Goal: Task Accomplishment & Management: Use online tool/utility

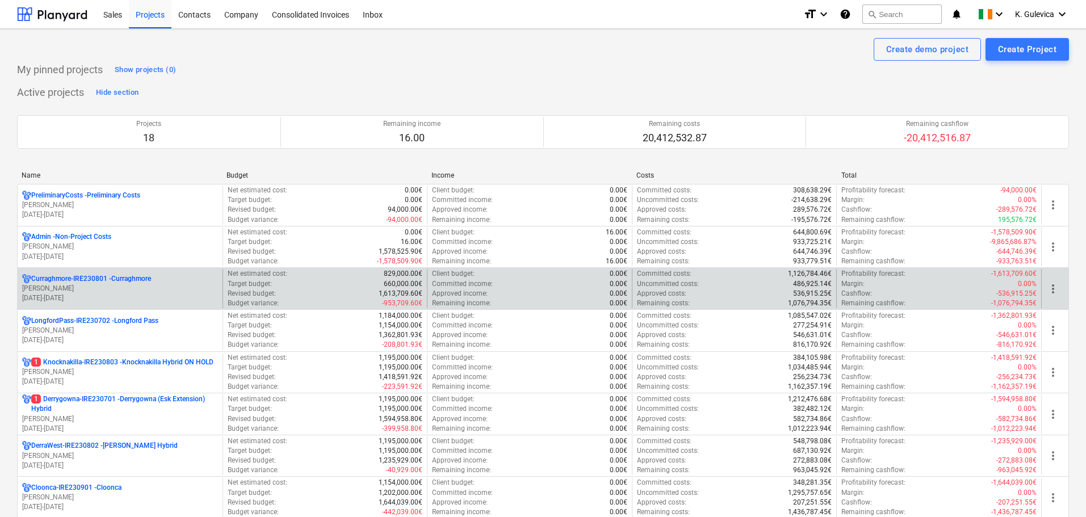
click at [130, 290] on p "[PERSON_NAME]" at bounding box center [120, 289] width 196 height 10
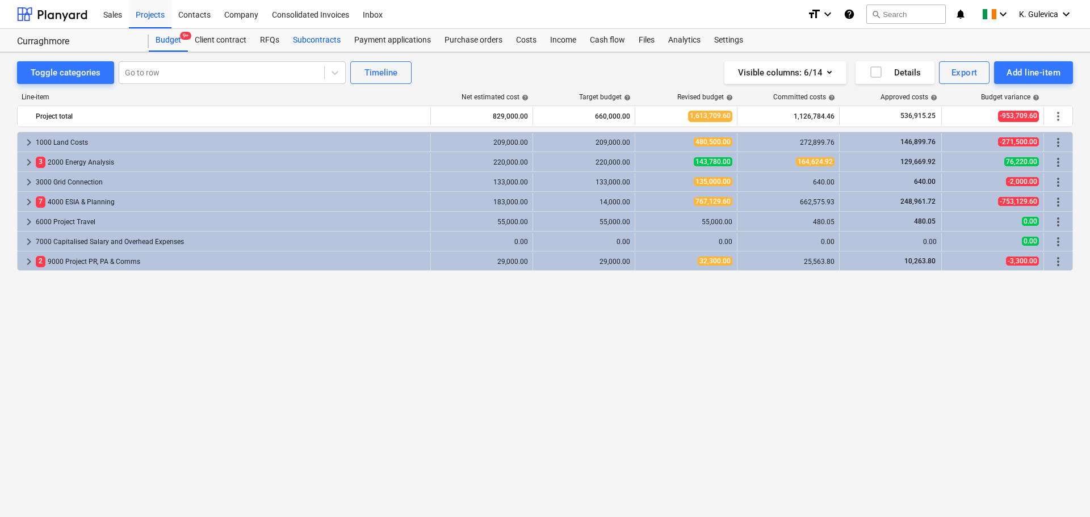
click at [326, 36] on div "Subcontracts" at bounding box center [316, 40] width 61 height 23
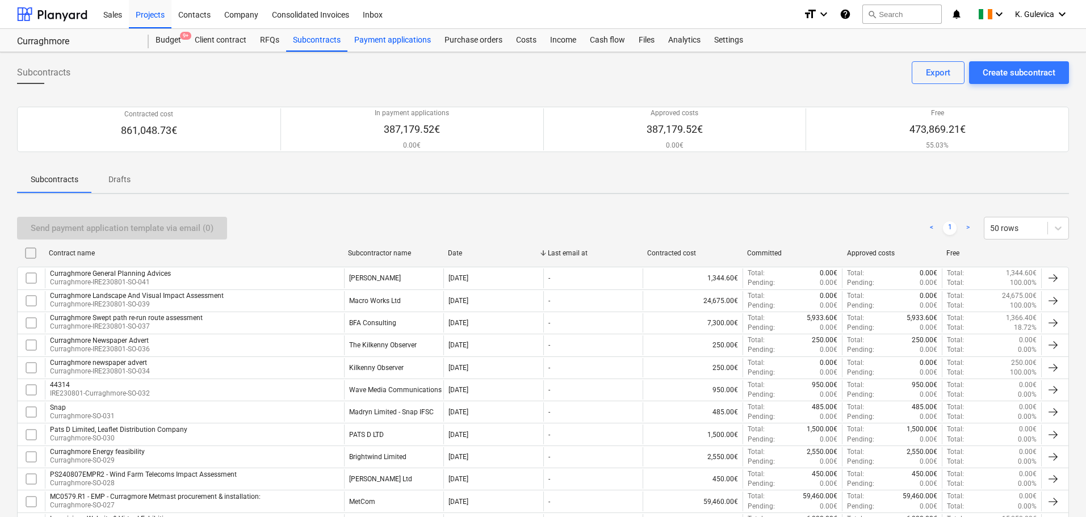
click at [388, 36] on div "Payment applications" at bounding box center [392, 40] width 90 height 23
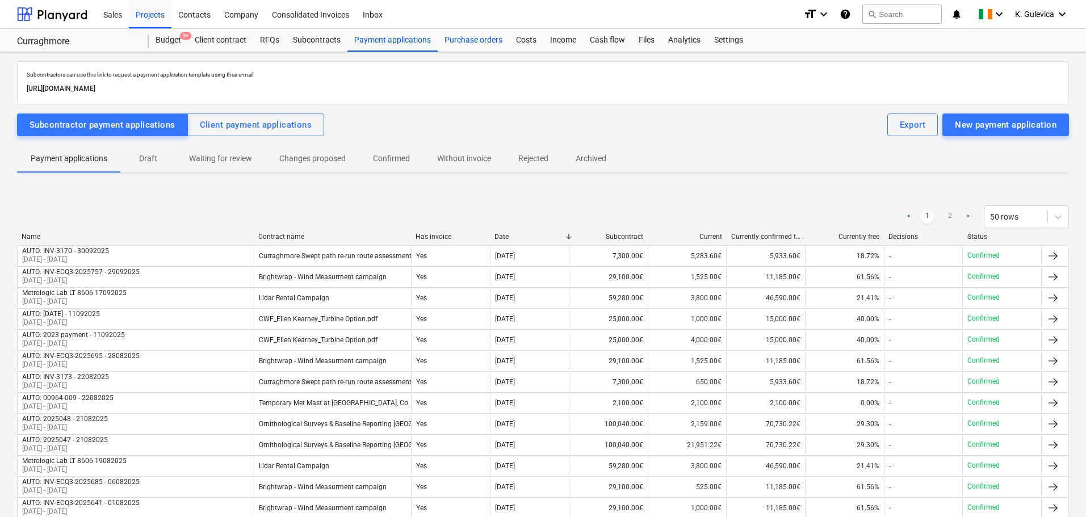
click at [482, 41] on div "Purchase orders" at bounding box center [474, 40] width 72 height 23
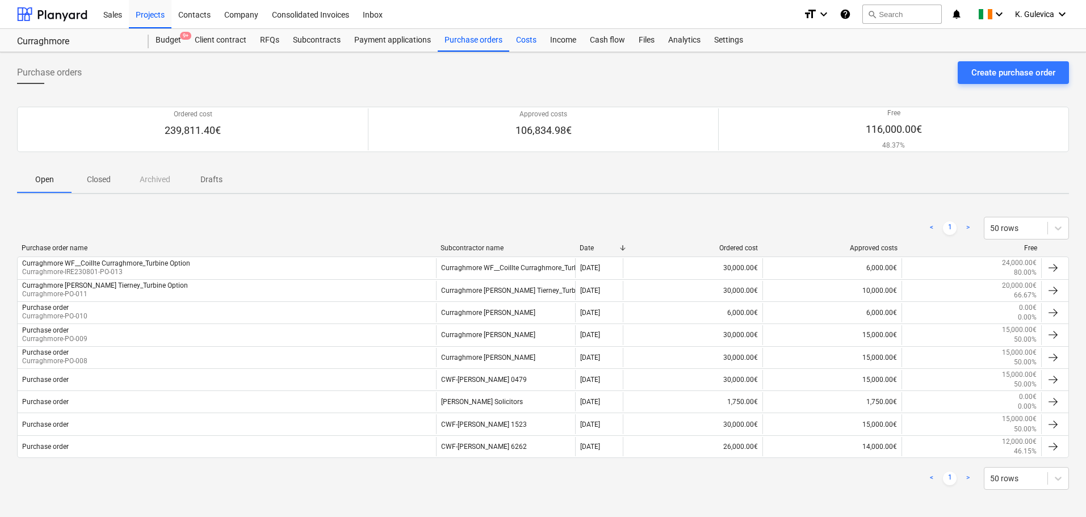
click at [517, 38] on div "Costs" at bounding box center [526, 40] width 34 height 23
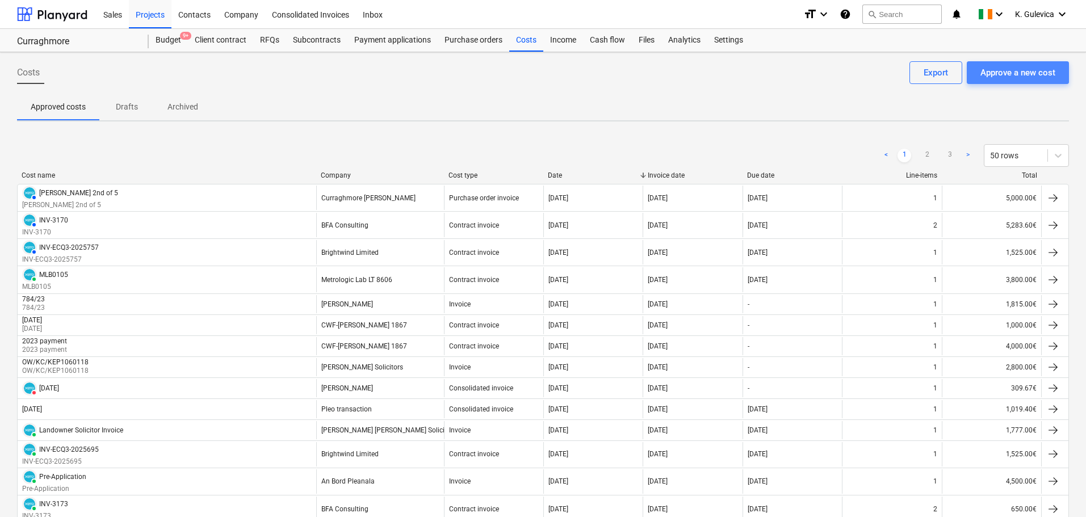
click at [1013, 78] on div "Approve a new cost" at bounding box center [1018, 72] width 75 height 15
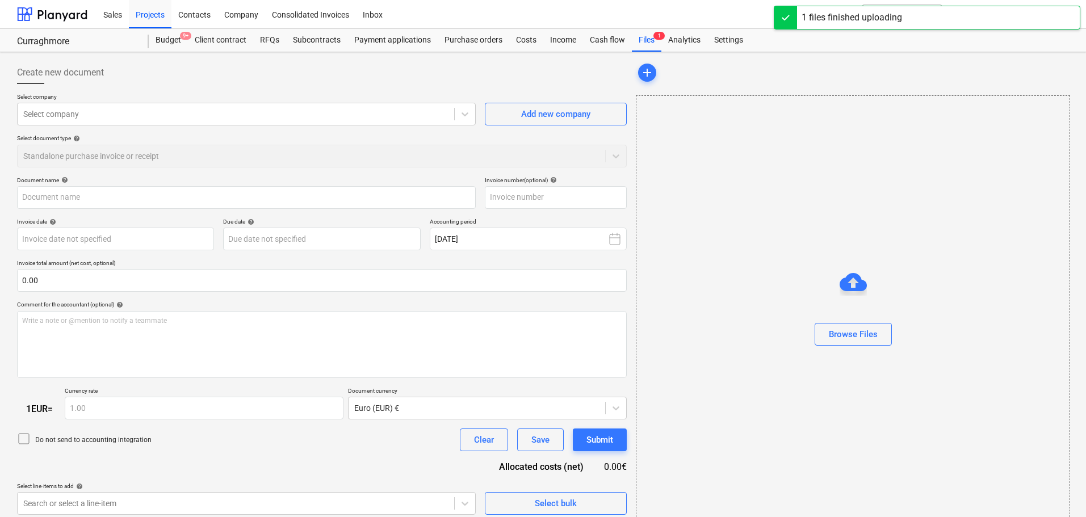
type input "CURRAGHMORE STAMP DUTY RECEIPT.pdf"
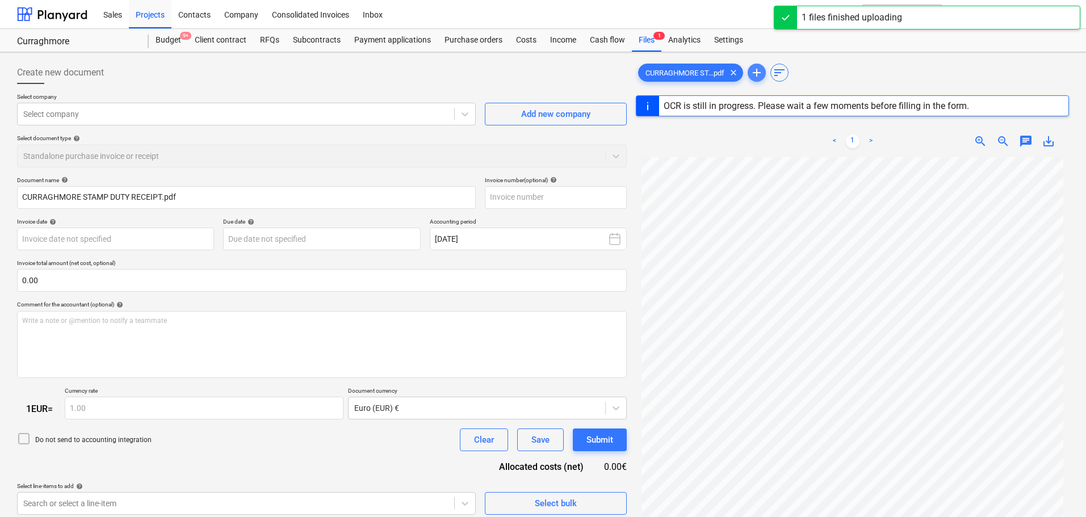
click at [757, 75] on span "add" at bounding box center [757, 73] width 14 height 14
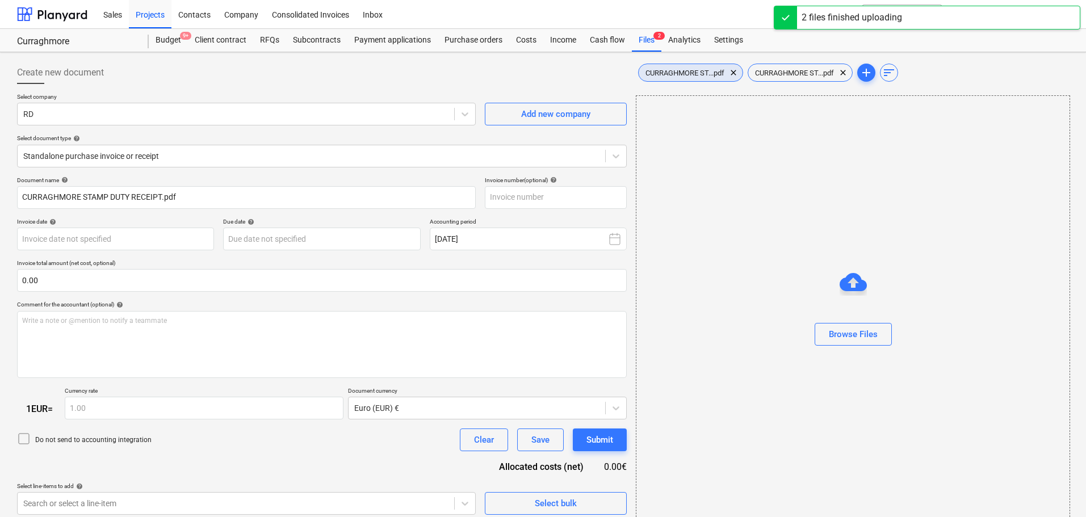
click at [694, 70] on span "CURRAGHMORE ST...pdf" at bounding box center [685, 73] width 93 height 9
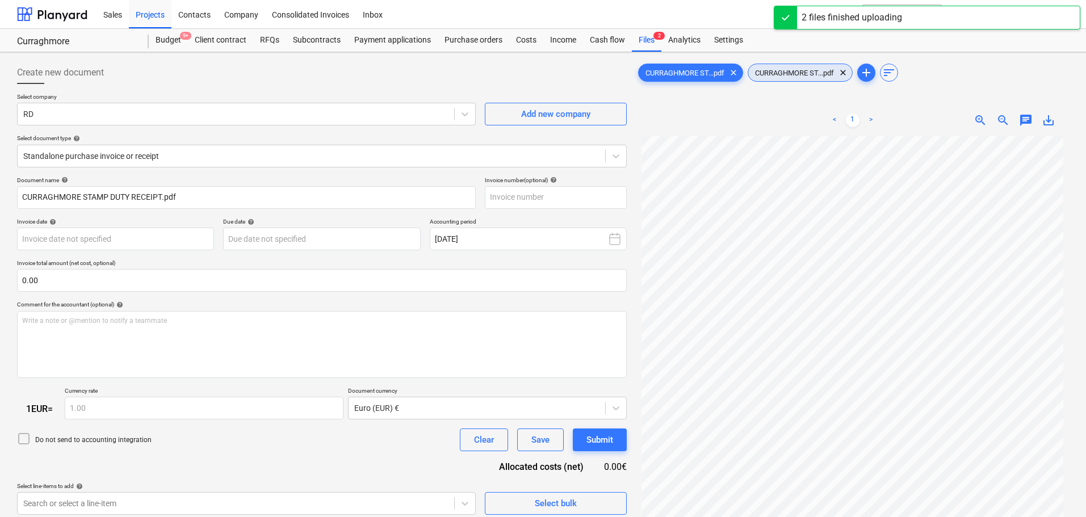
click at [791, 72] on span "CURRAGHMORE ST...pdf" at bounding box center [794, 73] width 93 height 9
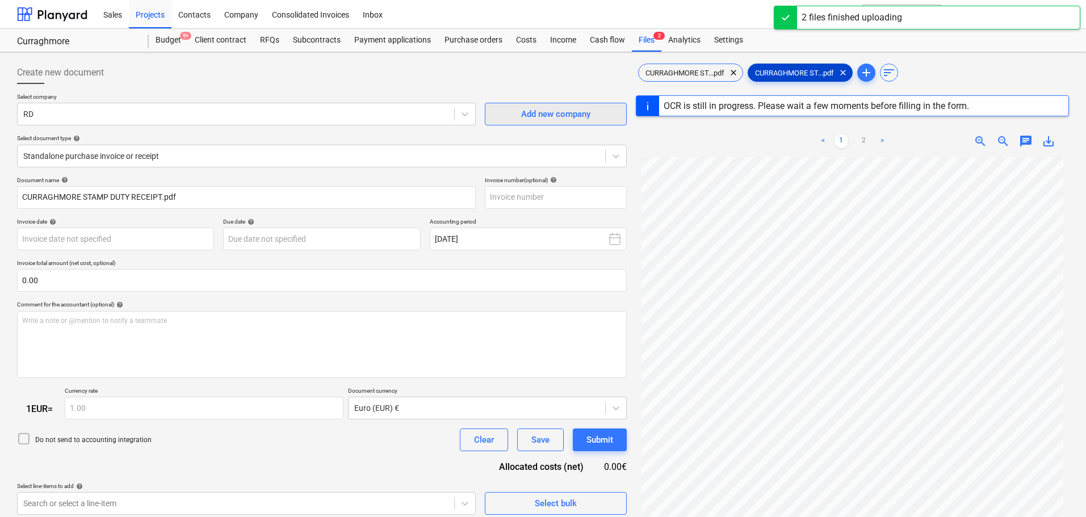
type input "[DATE]"
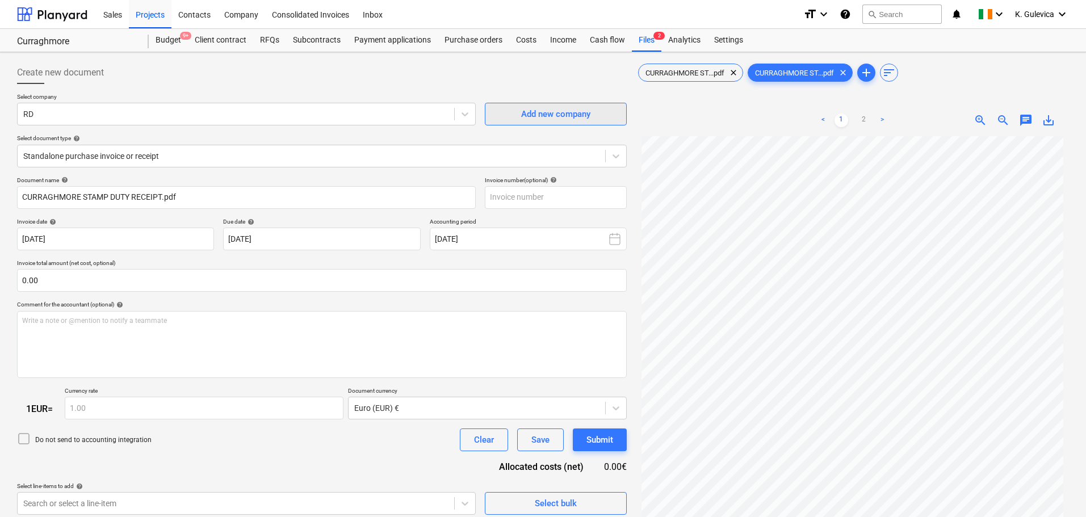
click at [579, 112] on div "Add new company" at bounding box center [555, 114] width 69 height 15
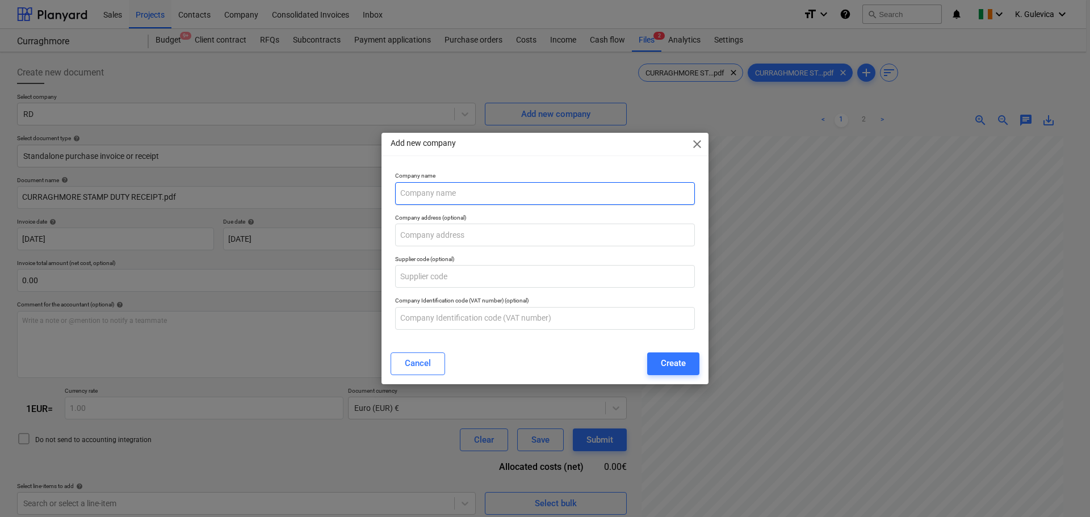
click at [537, 192] on input "text" at bounding box center [545, 193] width 300 height 23
click at [433, 193] on input "Revenue Stamp Duty" at bounding box center [545, 193] width 300 height 23
click at [488, 194] on input "Revenue (Stamp Duty" at bounding box center [545, 193] width 300 height 23
type input "Revenue (Stamp Duty)"
click at [663, 365] on div "Create" at bounding box center [673, 363] width 25 height 15
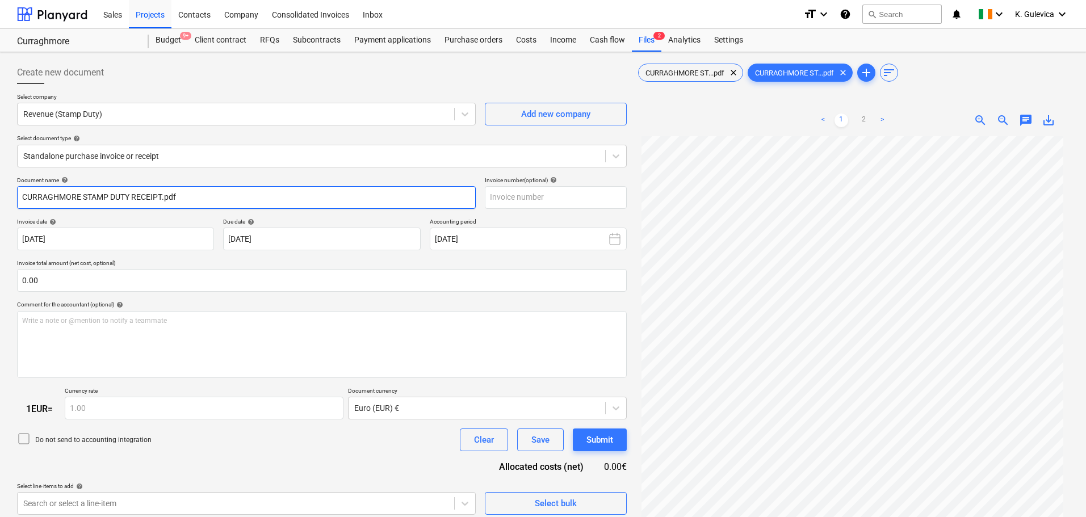
drag, startPoint x: 128, startPoint y: 195, endPoint x: 7, endPoint y: 197, distance: 121.0
click at [7, 197] on div "Create new document Select company Revenue (Stamp Duty) Add new company Select …" at bounding box center [543, 341] width 1086 height 579
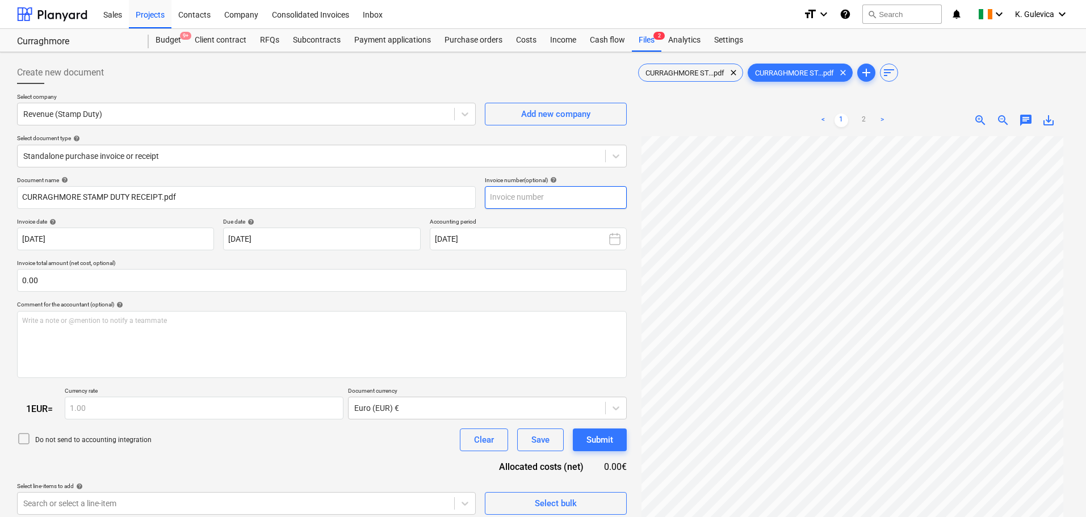
click at [520, 198] on input "text" at bounding box center [556, 197] width 142 height 23
paste input "CURRAGHMORE STAMP DUTY"
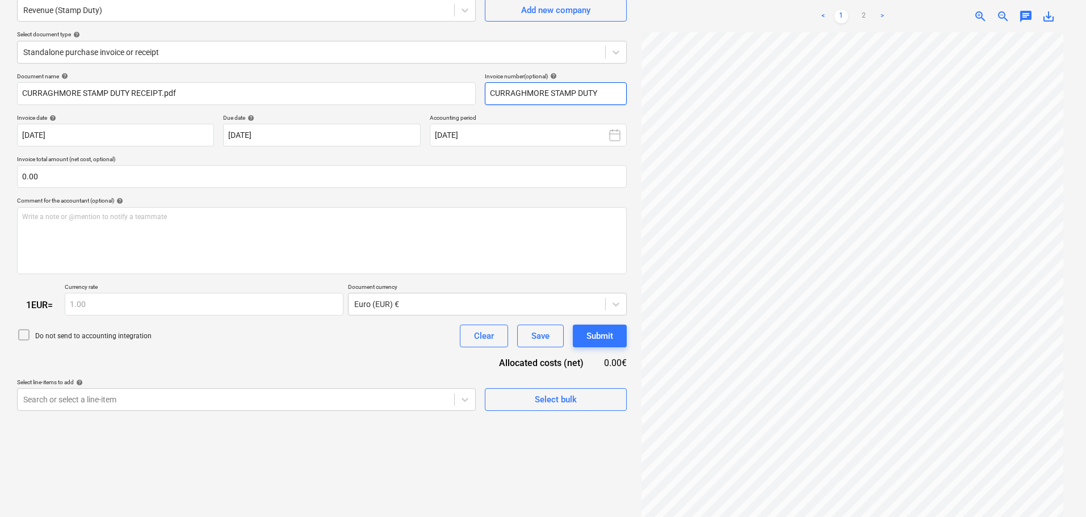
scroll to position [114, 0]
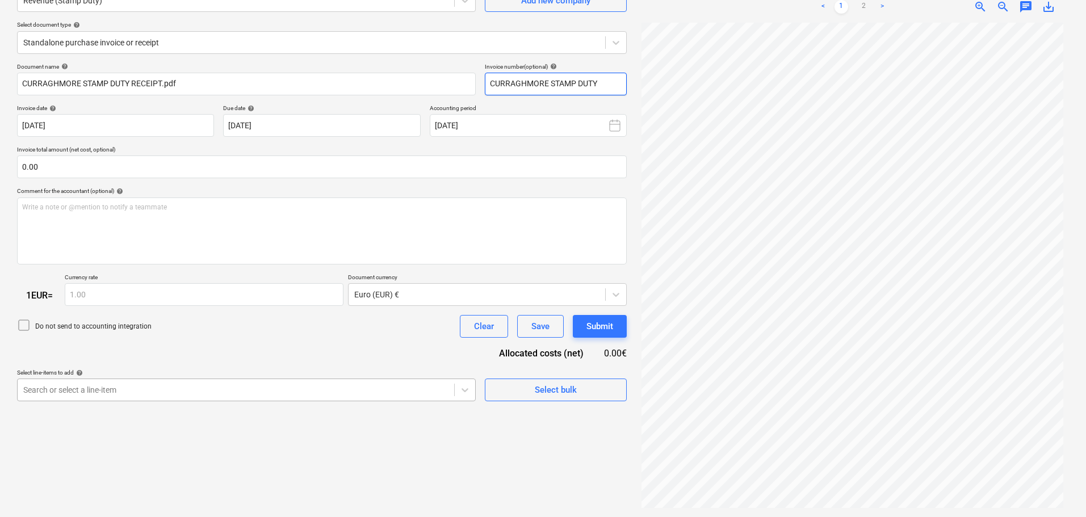
type input "CURRAGHMORE STAMP DUTY"
click at [323, 389] on body "Sales Projects Contacts Company Consolidated Invoices Inbox format_size keyboar…" at bounding box center [543, 144] width 1086 height 517
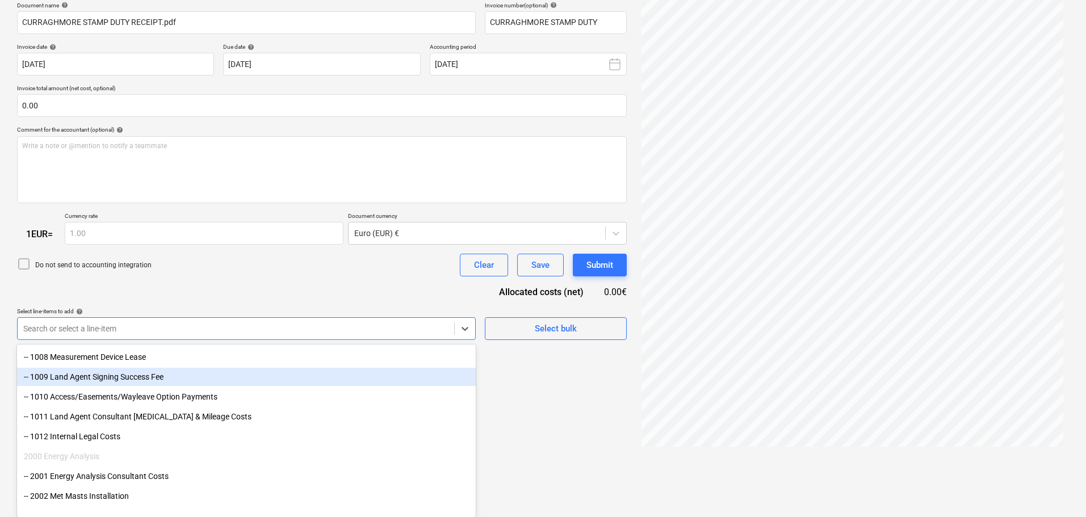
scroll to position [227, 0]
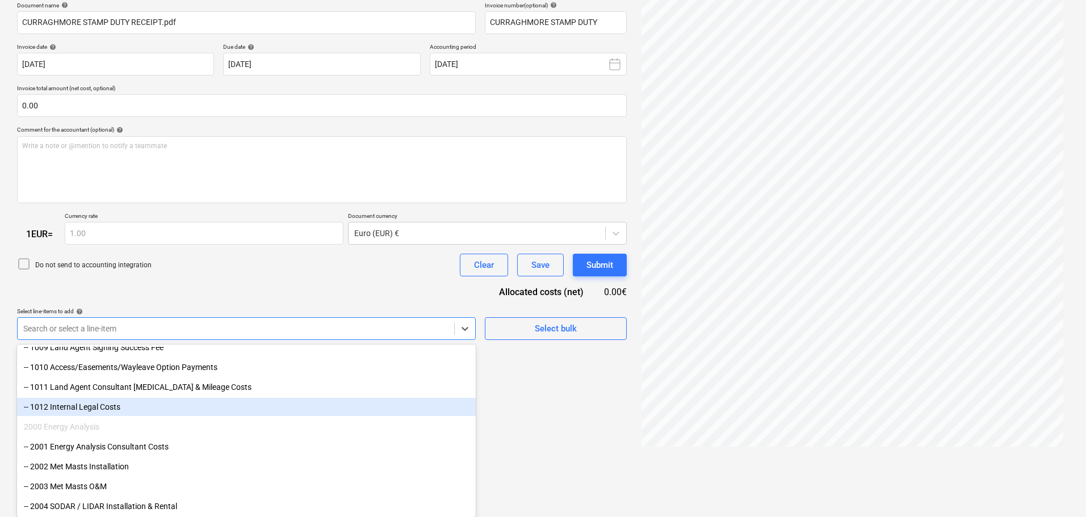
click at [111, 408] on div "-- 1012 Internal Legal Costs" at bounding box center [246, 407] width 459 height 18
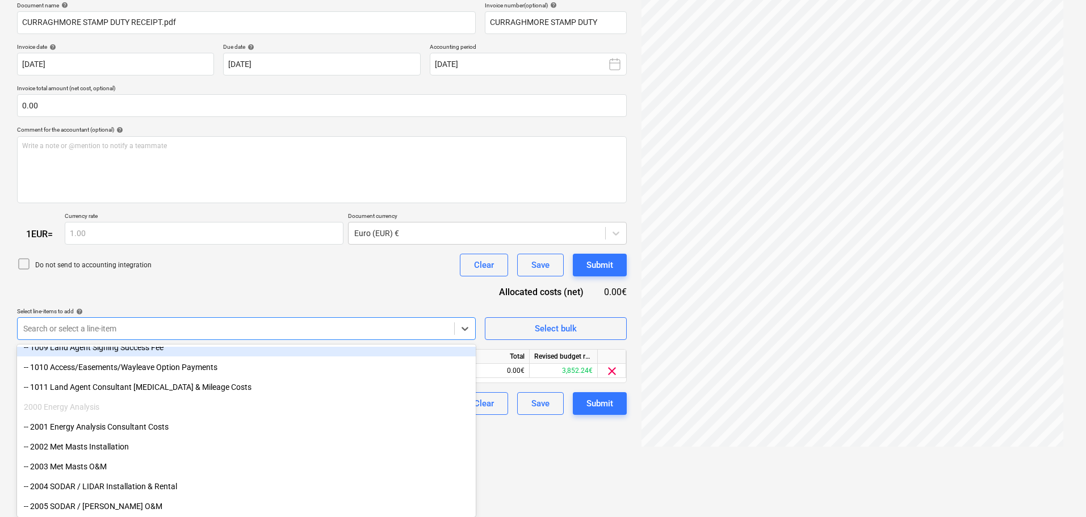
click at [264, 296] on div "Document name help CURRAGHMORE STAMP DUTY RECEIPT.pdf Invoice number (optional)…" at bounding box center [322, 209] width 610 height 414
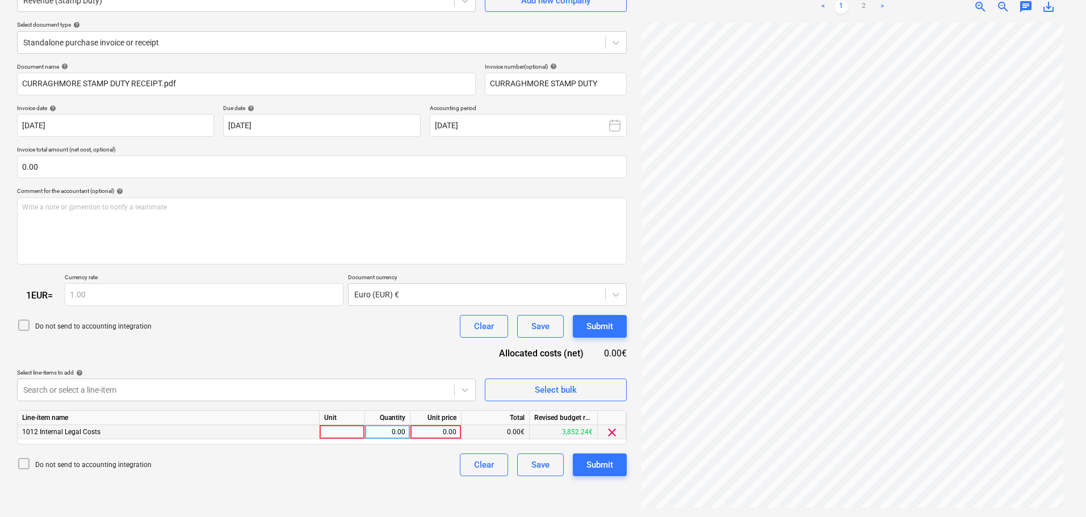
click at [431, 432] on div "0.00" at bounding box center [435, 432] width 41 height 14
type input "2262.50"
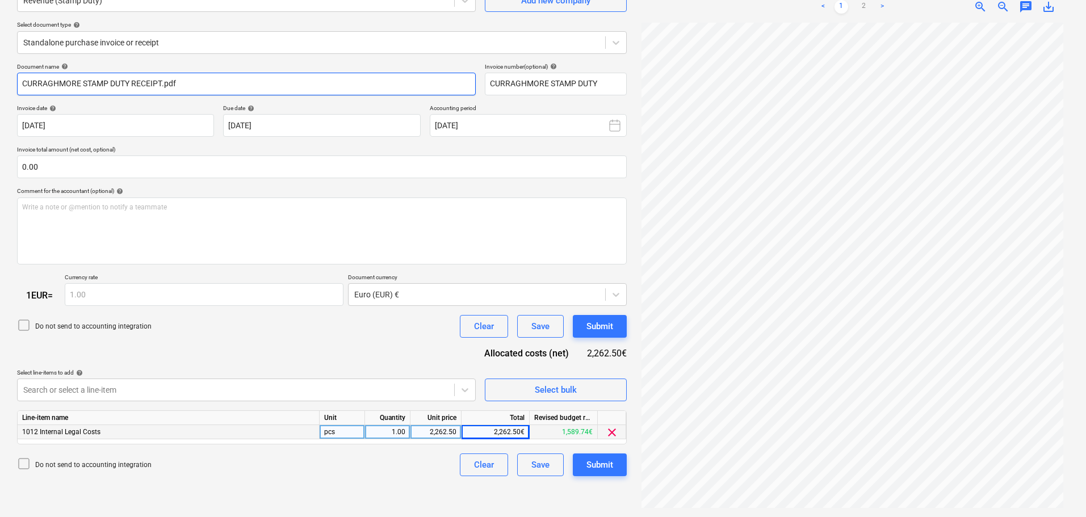
drag, startPoint x: 81, startPoint y: 82, endPoint x: 13, endPoint y: 87, distance: 67.7
click at [0, 87] on html "Sales Projects Contacts Company Consolidated Invoices Inbox 1 format_size keybo…" at bounding box center [543, 144] width 1086 height 517
click at [28, 77] on input "CURRAGHMORE STAMP DUTY RECEIPT.pdf" at bounding box center [246, 84] width 459 height 23
click at [24, 79] on input "CURRAGHMORE STAMP DUTY RECEIPT.pdf" at bounding box center [246, 84] width 459 height 23
paste input "COILLTE CUIDEACHTA"
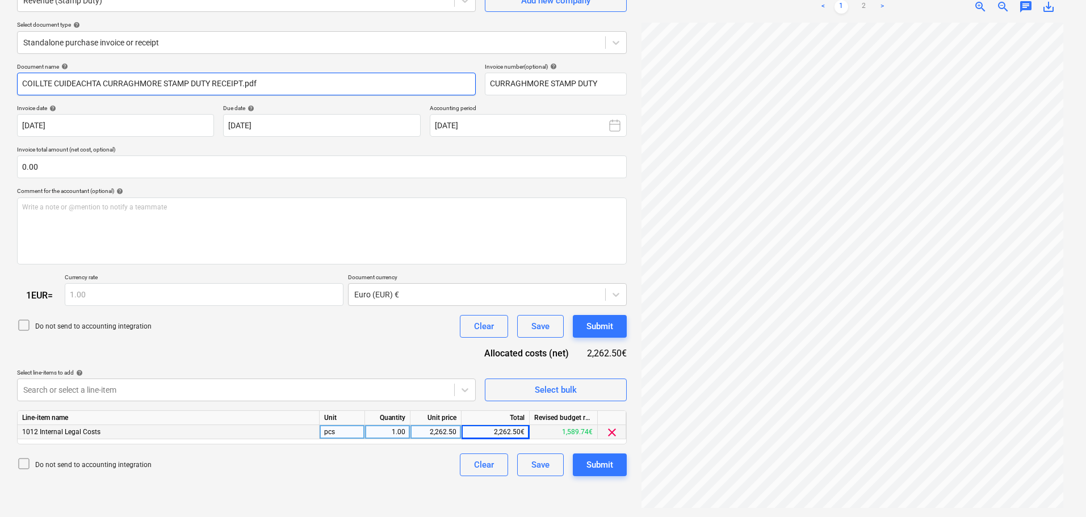
drag, startPoint x: 244, startPoint y: 82, endPoint x: 215, endPoint y: 80, distance: 29.0
click at [215, 80] on input "COILLTE CUIDEACHTA CURRAGHMORE STAMP DUTY RECEIPT.pdf" at bounding box center [246, 84] width 459 height 23
drag, startPoint x: 210, startPoint y: 81, endPoint x: 22, endPoint y: 77, distance: 188.5
click at [22, 77] on input "COILLTE CUIDEACHTA CURRAGHMORE STAMP DUTY RECEIPT.pdf" at bounding box center [246, 84] width 459 height 23
type input "COILLTE CUIDEACHTA CURRAGHMORE STAMP DUTY RECEIPT.pdf"
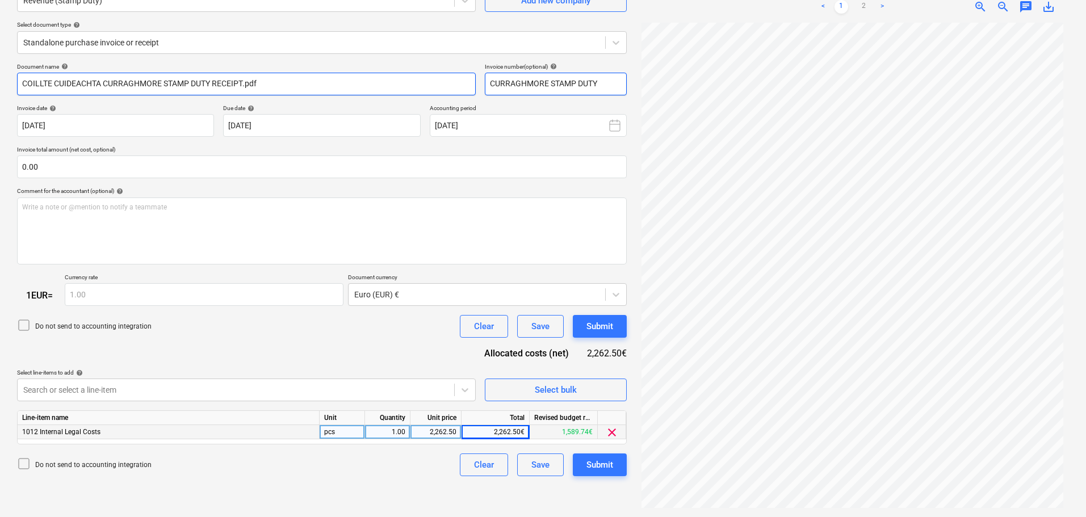
drag, startPoint x: 601, startPoint y: 81, endPoint x: 460, endPoint y: 78, distance: 141.4
click at [445, 79] on div "Document name help COILLTE CUIDEACHTA CURRAGHMORE STAMP DUTY RECEIPT.pdf Invoic…" at bounding box center [322, 79] width 610 height 32
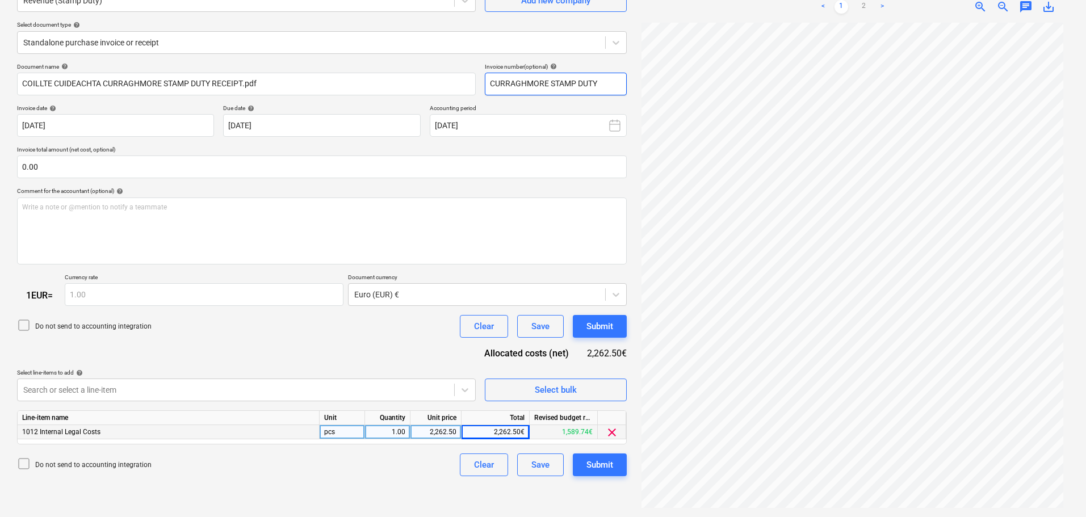
paste input "COILLTE CUIDEACHTA"
type input "COILLTE CUIDEACHTA CURRAGHMORE STAMP DUTY"
click at [605, 462] on div "Submit" at bounding box center [600, 465] width 27 height 15
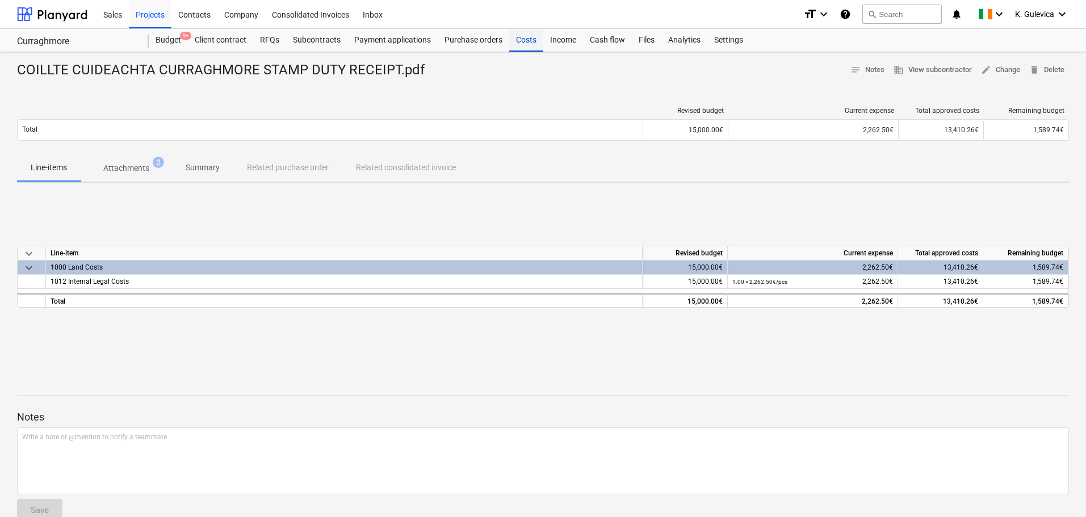
click at [524, 44] on div "Costs" at bounding box center [526, 40] width 34 height 23
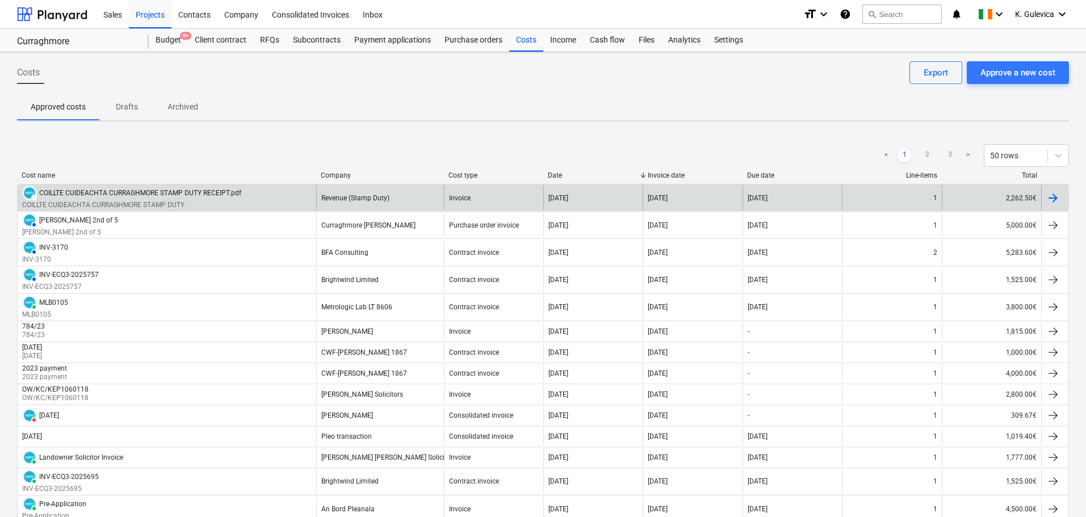
click at [386, 195] on div "Revenue (Stamp Duty)" at bounding box center [355, 198] width 68 height 8
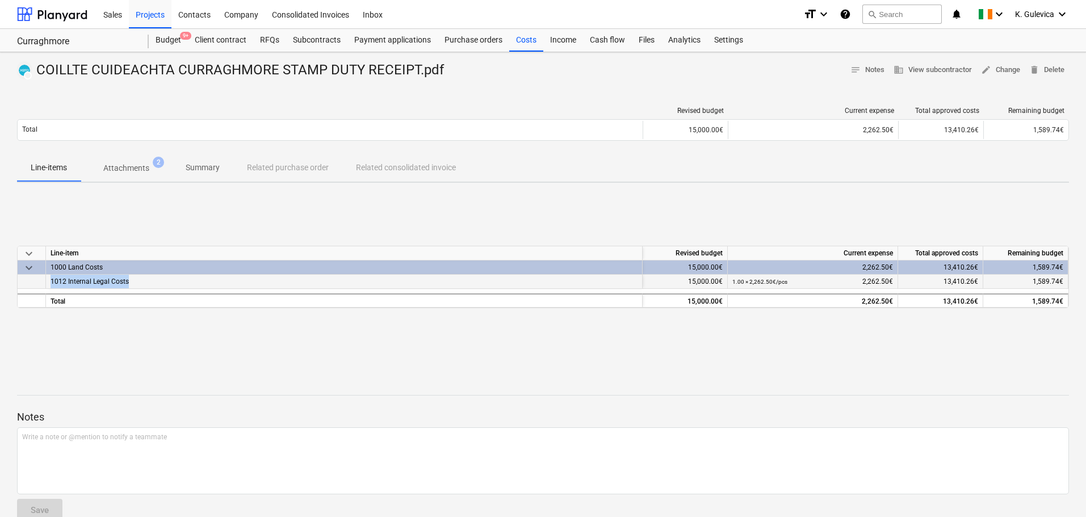
drag, startPoint x: 52, startPoint y: 281, endPoint x: 136, endPoint y: 284, distance: 84.1
click at [136, 284] on div "1012 Internal Legal Costs" at bounding box center [344, 282] width 597 height 14
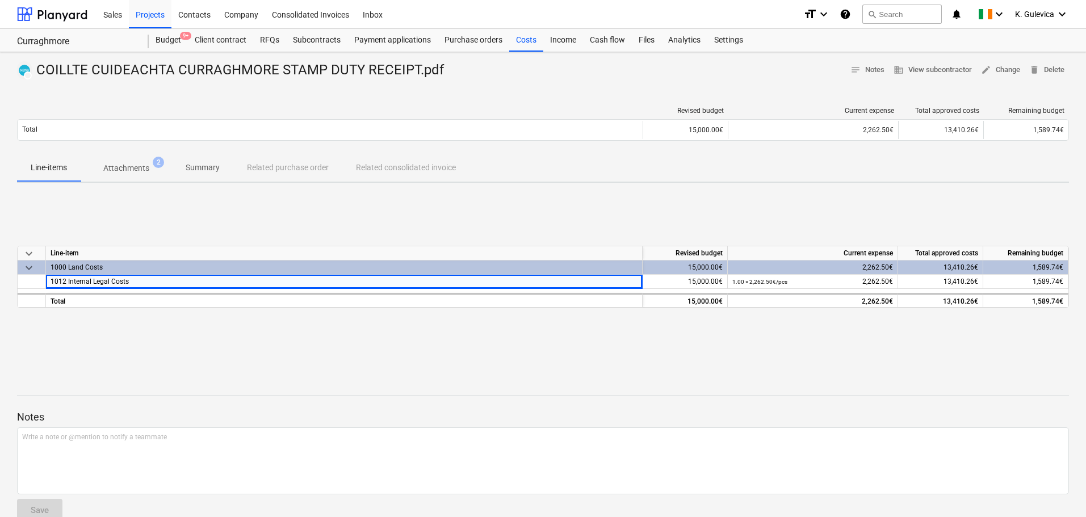
click at [277, 346] on div "keyboard_arrow_down Line-item Revised budget Current expense Total approved cos…" at bounding box center [543, 277] width 1052 height 170
click at [308, 40] on div "Subcontracts" at bounding box center [316, 40] width 61 height 23
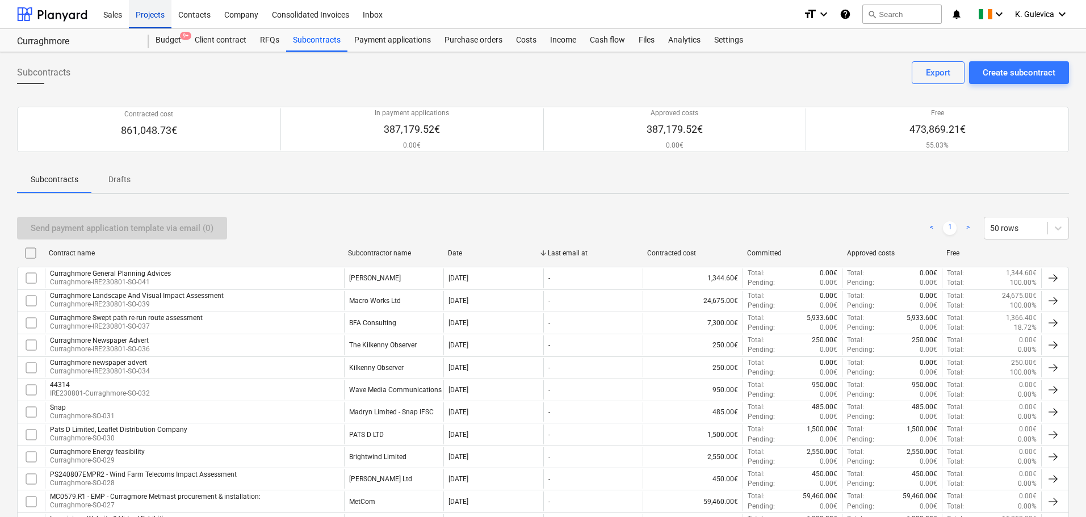
click at [143, 19] on div "Projects" at bounding box center [150, 13] width 43 height 29
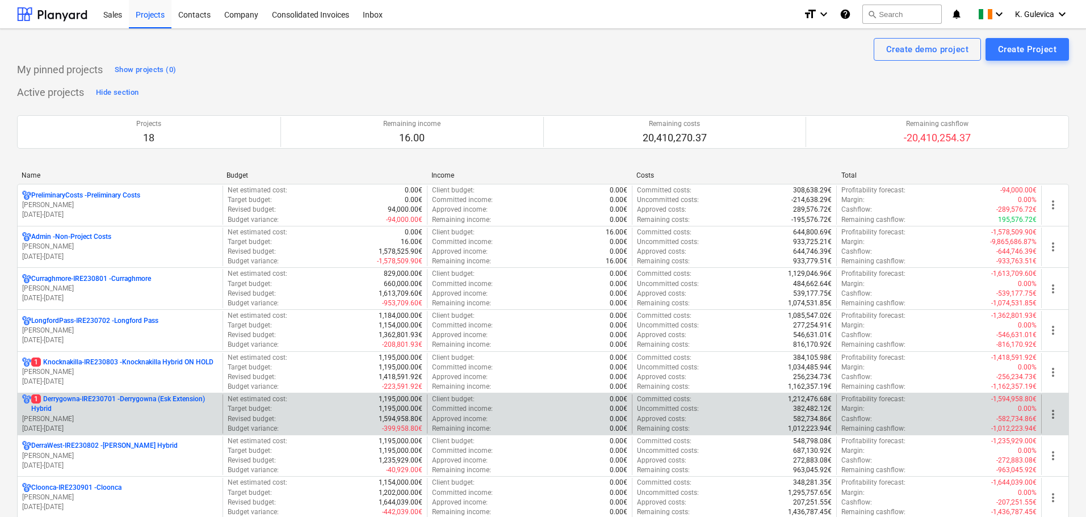
scroll to position [57, 0]
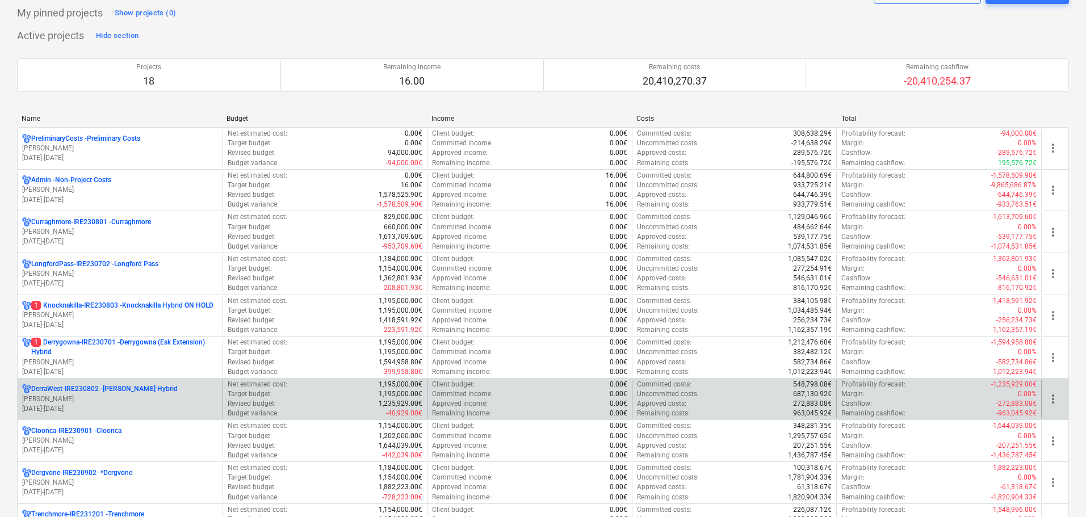
click at [106, 395] on p "[PERSON_NAME]" at bounding box center [120, 400] width 196 height 10
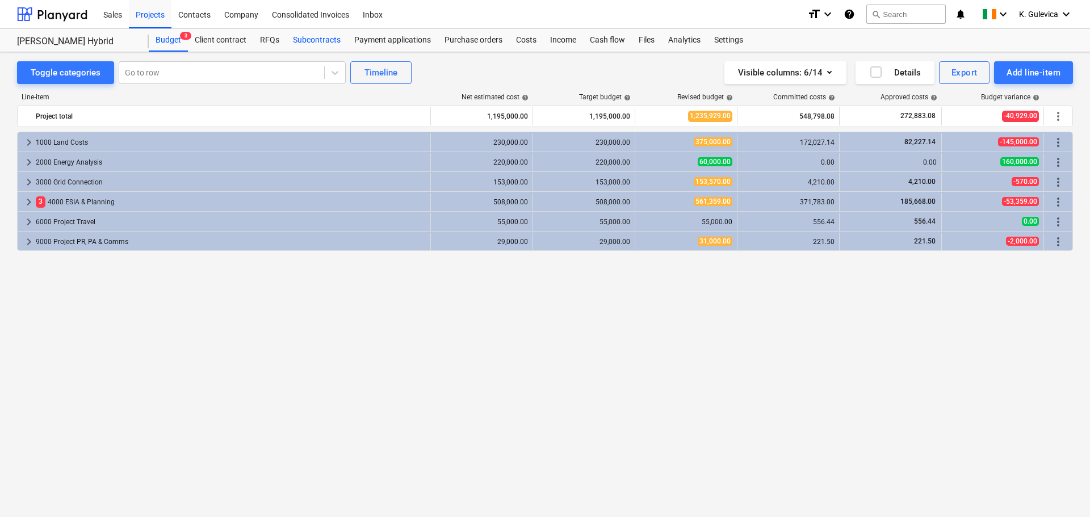
click at [326, 35] on div "Subcontracts" at bounding box center [316, 40] width 61 height 23
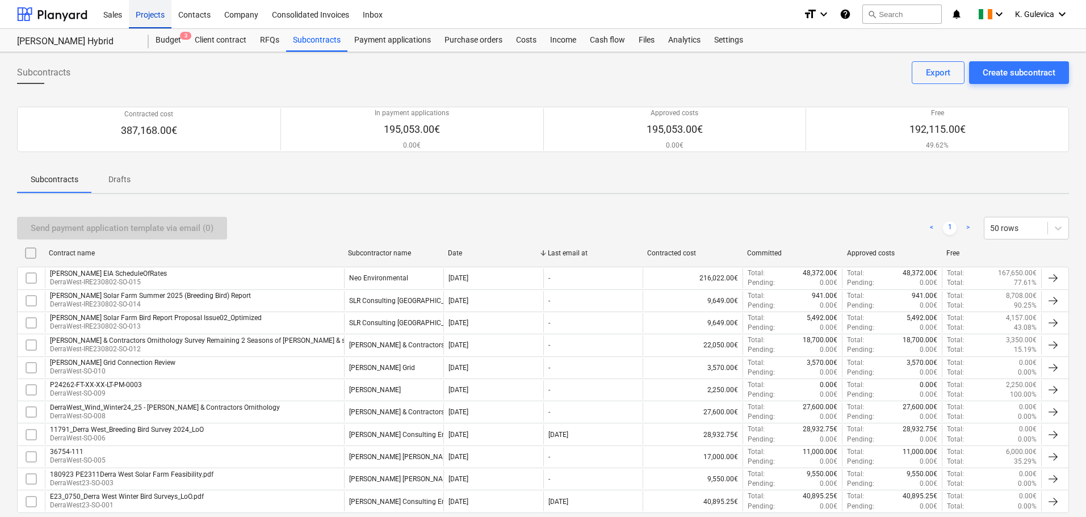
click at [160, 14] on div "Projects" at bounding box center [150, 13] width 43 height 29
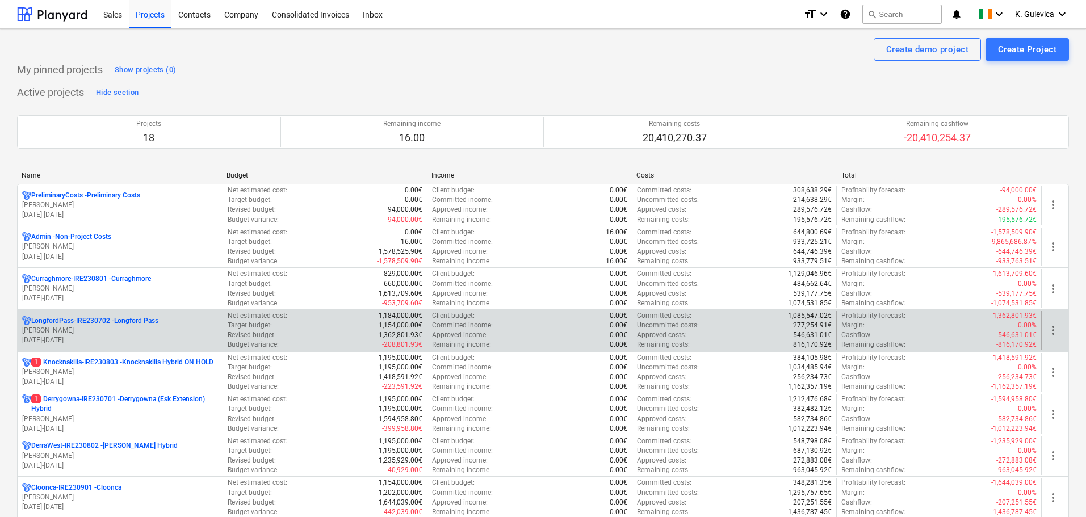
drag, startPoint x: 93, startPoint y: 334, endPoint x: 164, endPoint y: 294, distance: 81.3
click at [93, 333] on p "[PERSON_NAME]" at bounding box center [120, 331] width 196 height 10
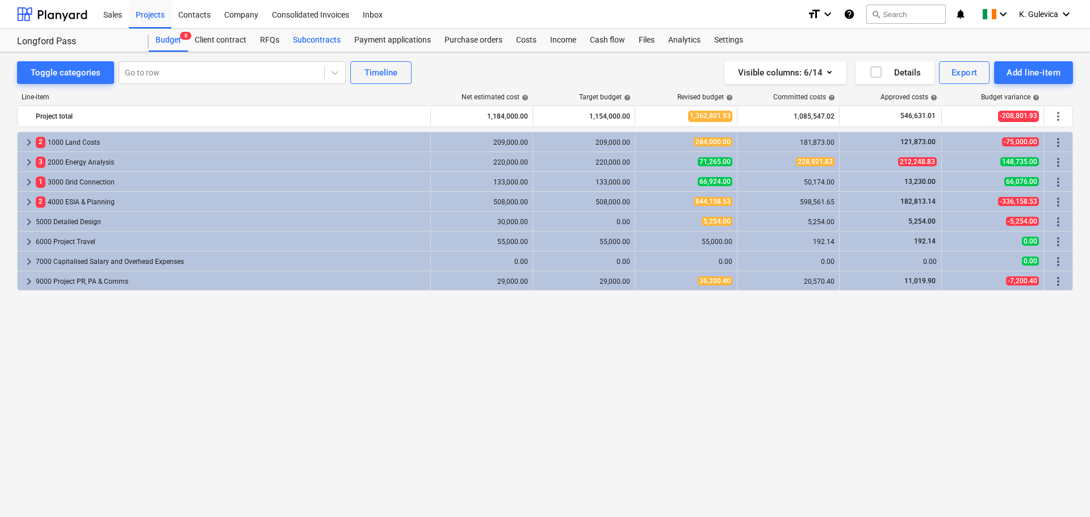
click at [321, 38] on div "Subcontracts" at bounding box center [316, 40] width 61 height 23
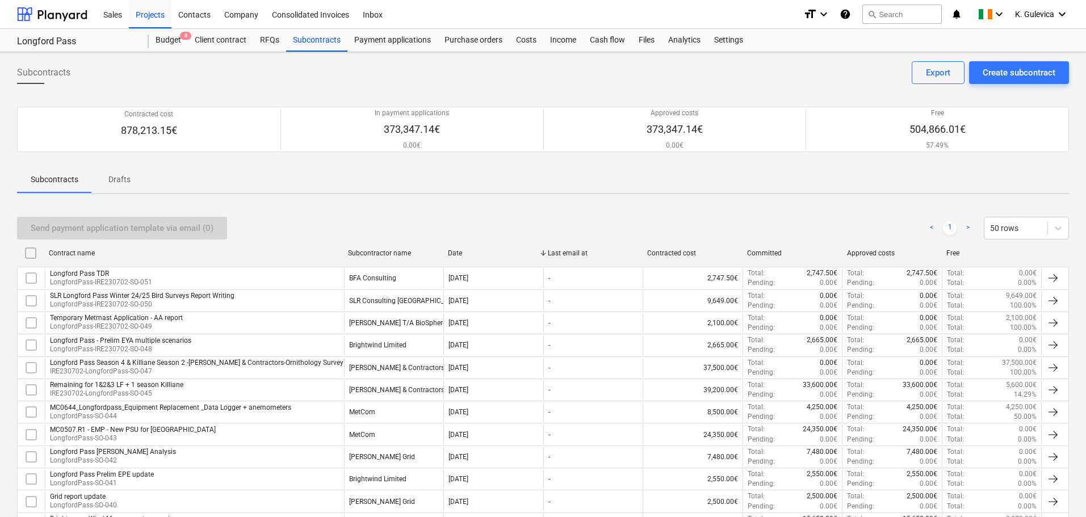
click at [237, 370] on p "IRE230702-LongfordPass-SO-047" at bounding box center [197, 372] width 294 height 10
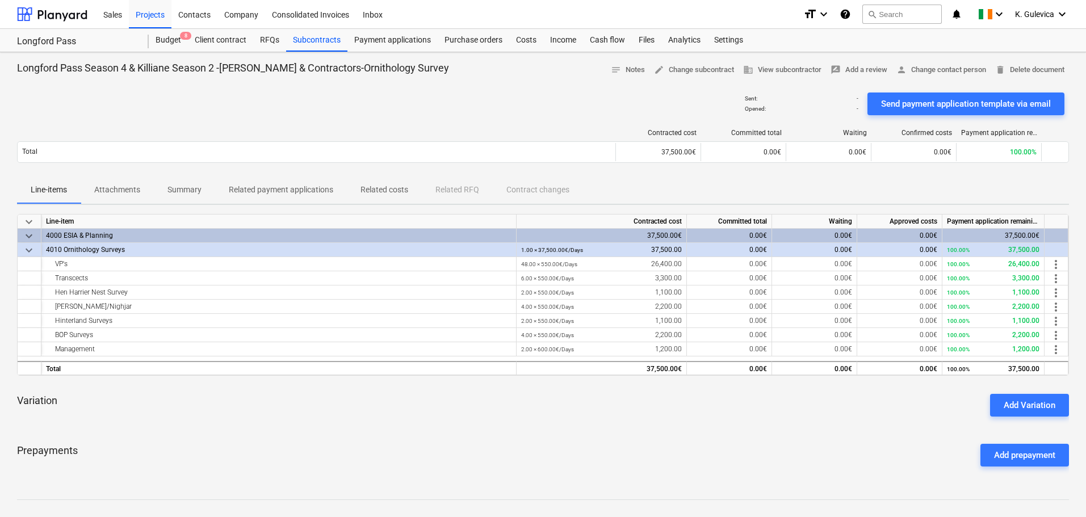
click at [118, 183] on span "Attachments" at bounding box center [117, 190] width 73 height 19
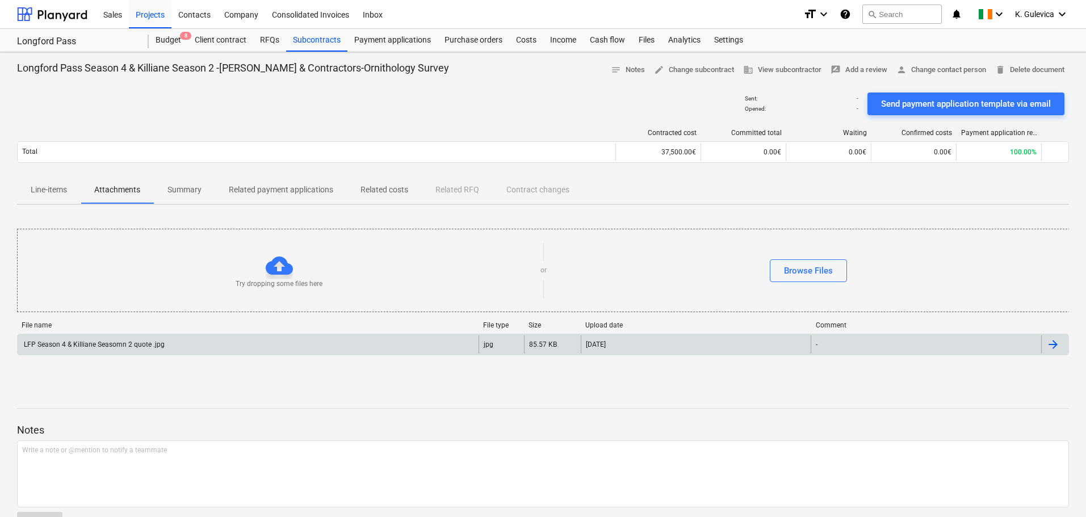
click at [303, 341] on div "LFP Season 4 & Killiane Seasomn 2 quote .jpg" at bounding box center [248, 345] width 461 height 18
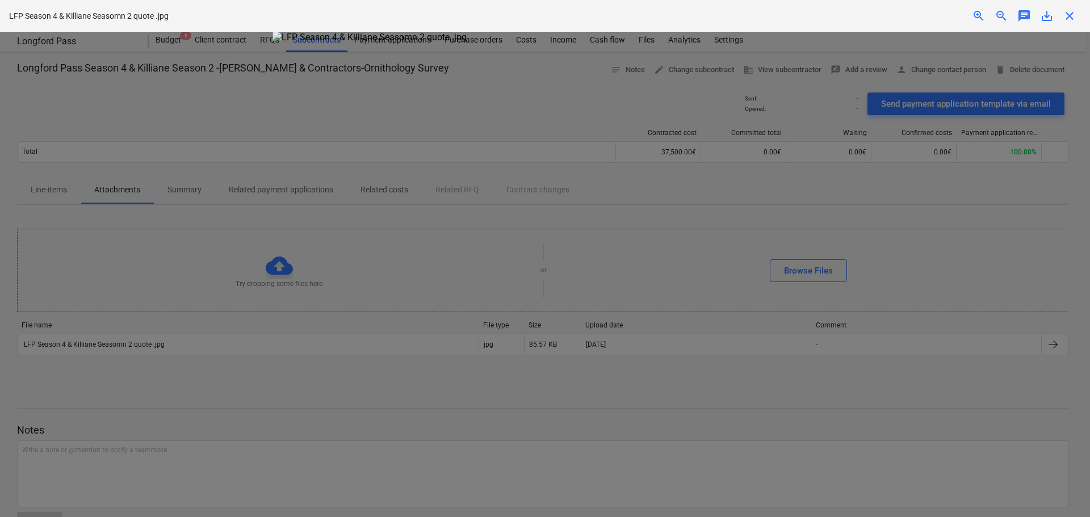
click at [1075, 14] on span "close" at bounding box center [1070, 16] width 14 height 14
